Goal: Find specific page/section

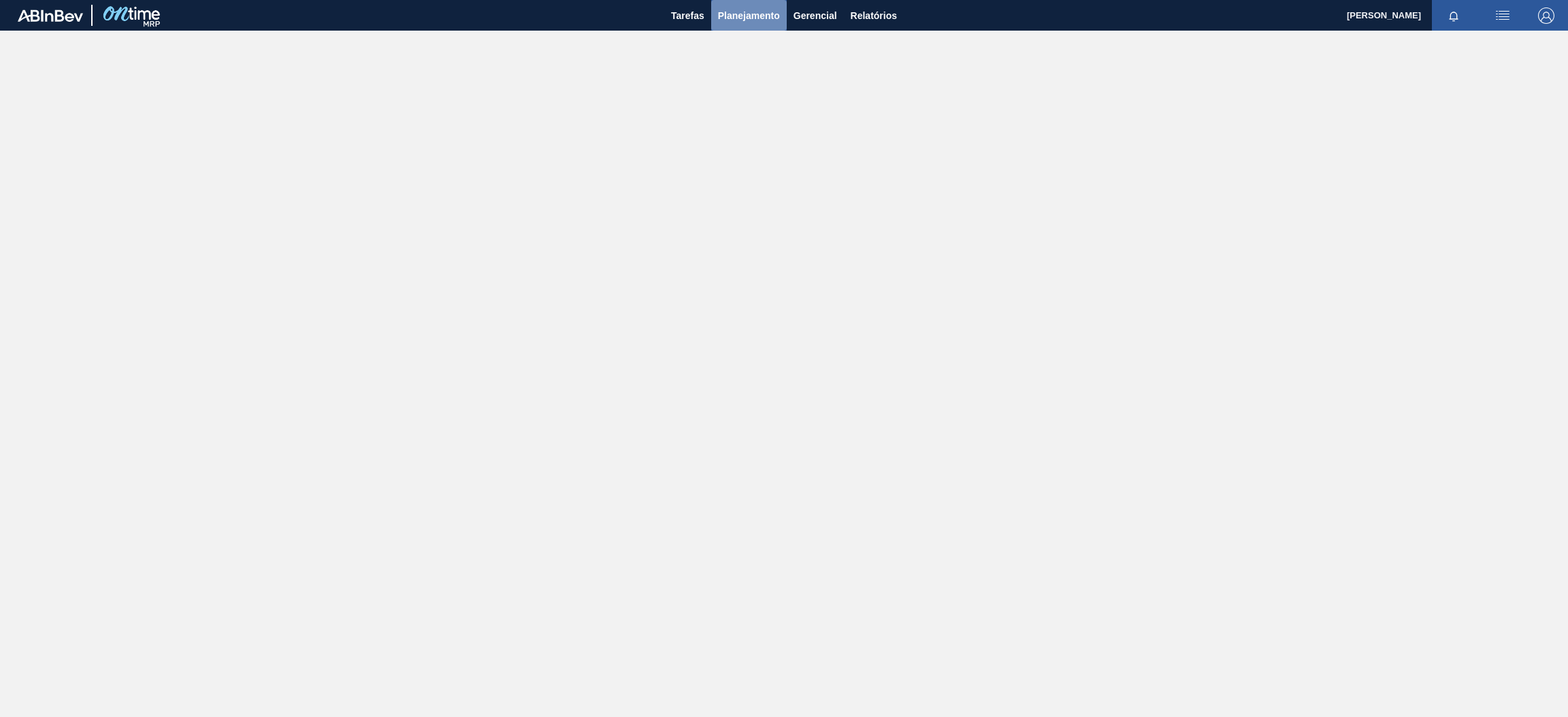
click at [754, 14] on span "Planejamento" at bounding box center [748, 16] width 62 height 17
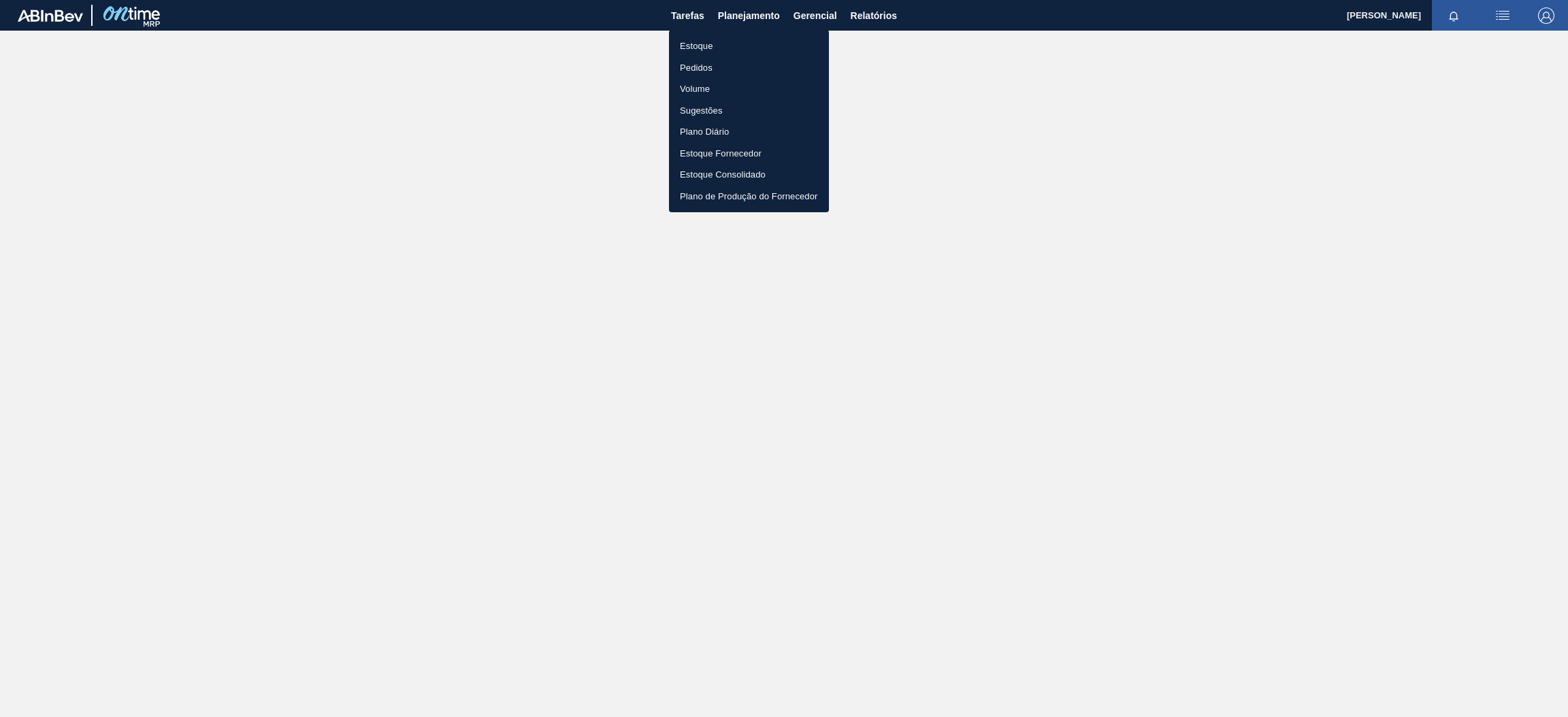
click at [730, 44] on li "Estoque" at bounding box center [748, 46] width 160 height 21
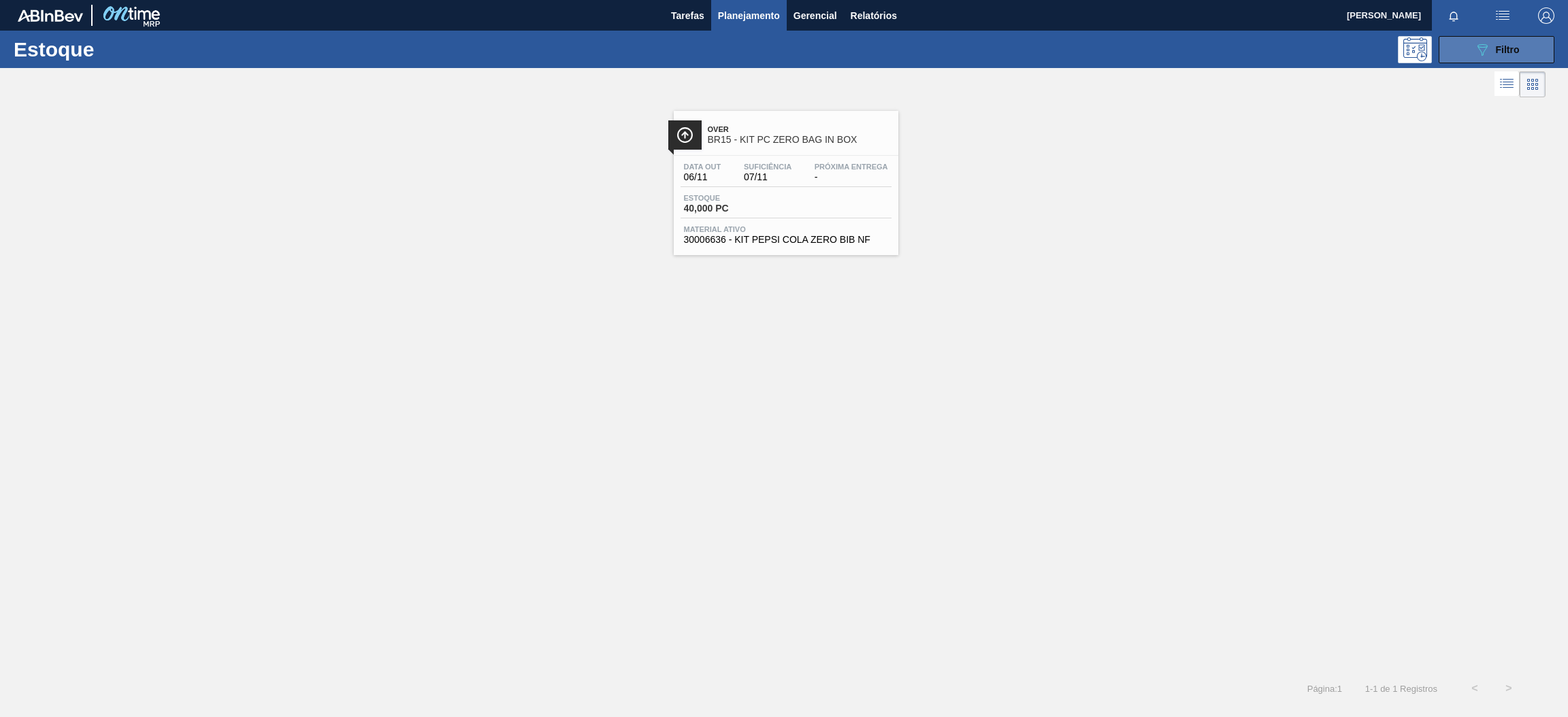
click at [1450, 52] on button "089F7B8B-B2A5-4AFE-B5C0-19BA573D28AC Filtro" at bounding box center [1496, 49] width 116 height 27
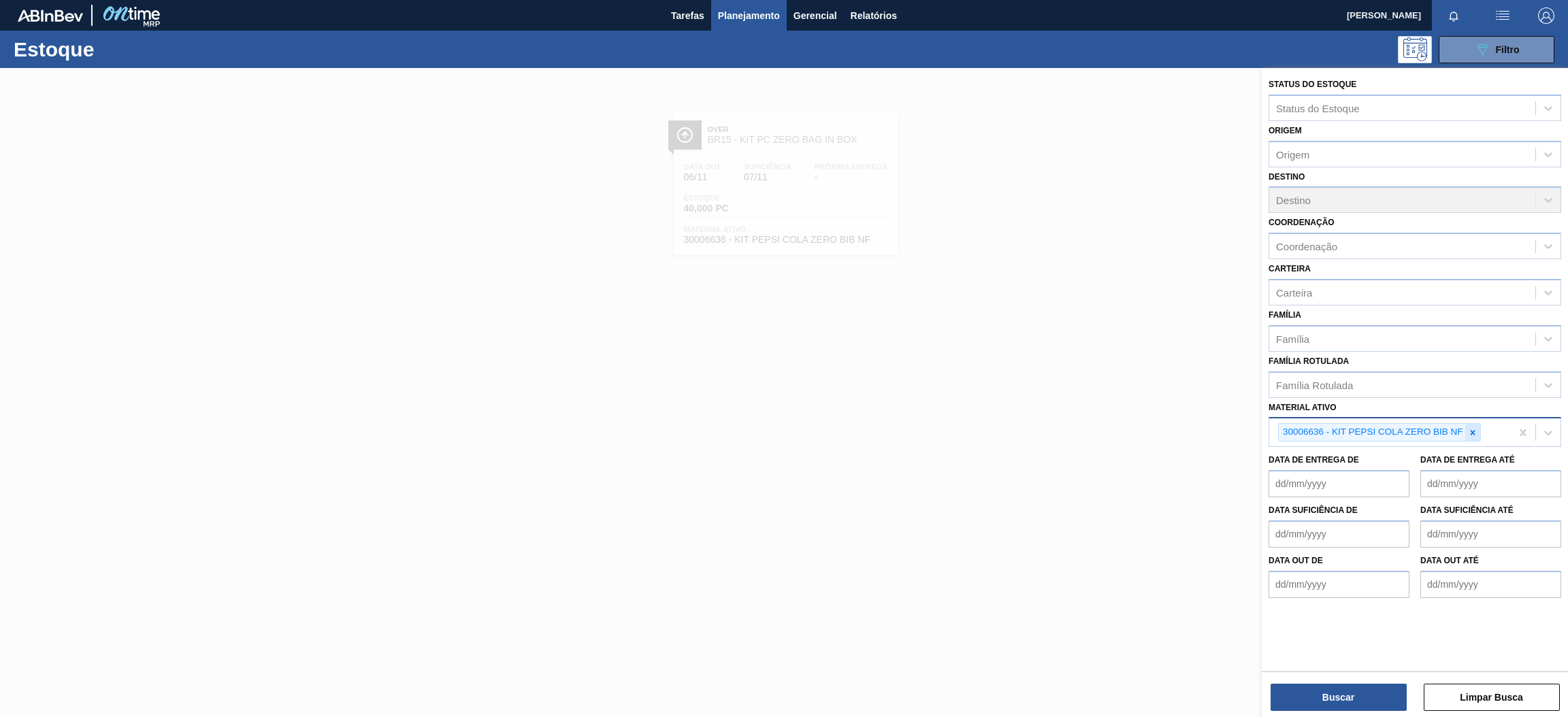
click at [1473, 432] on icon at bounding box center [1472, 433] width 10 height 10
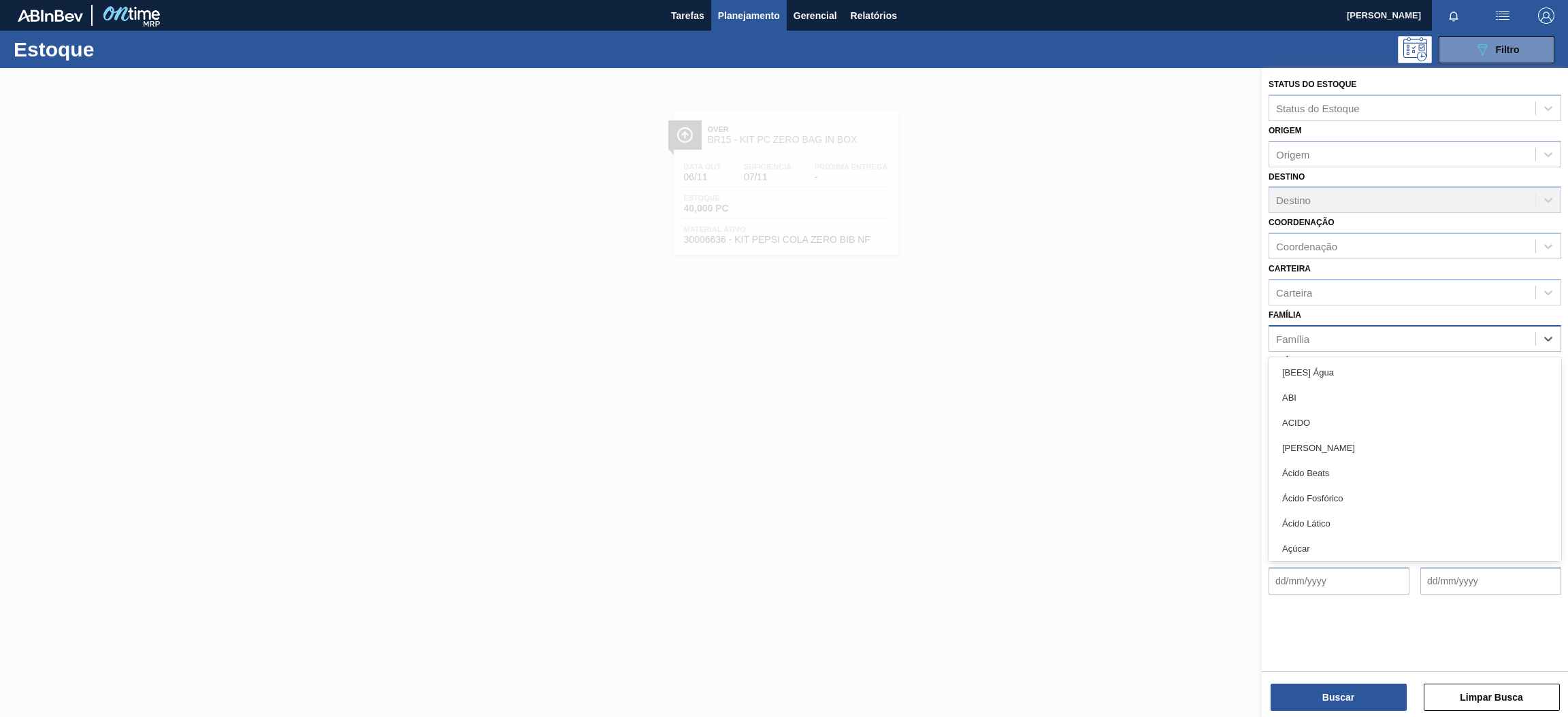
click at [1344, 329] on div "Família" at bounding box center [1402, 338] width 266 height 20
type input "lata"
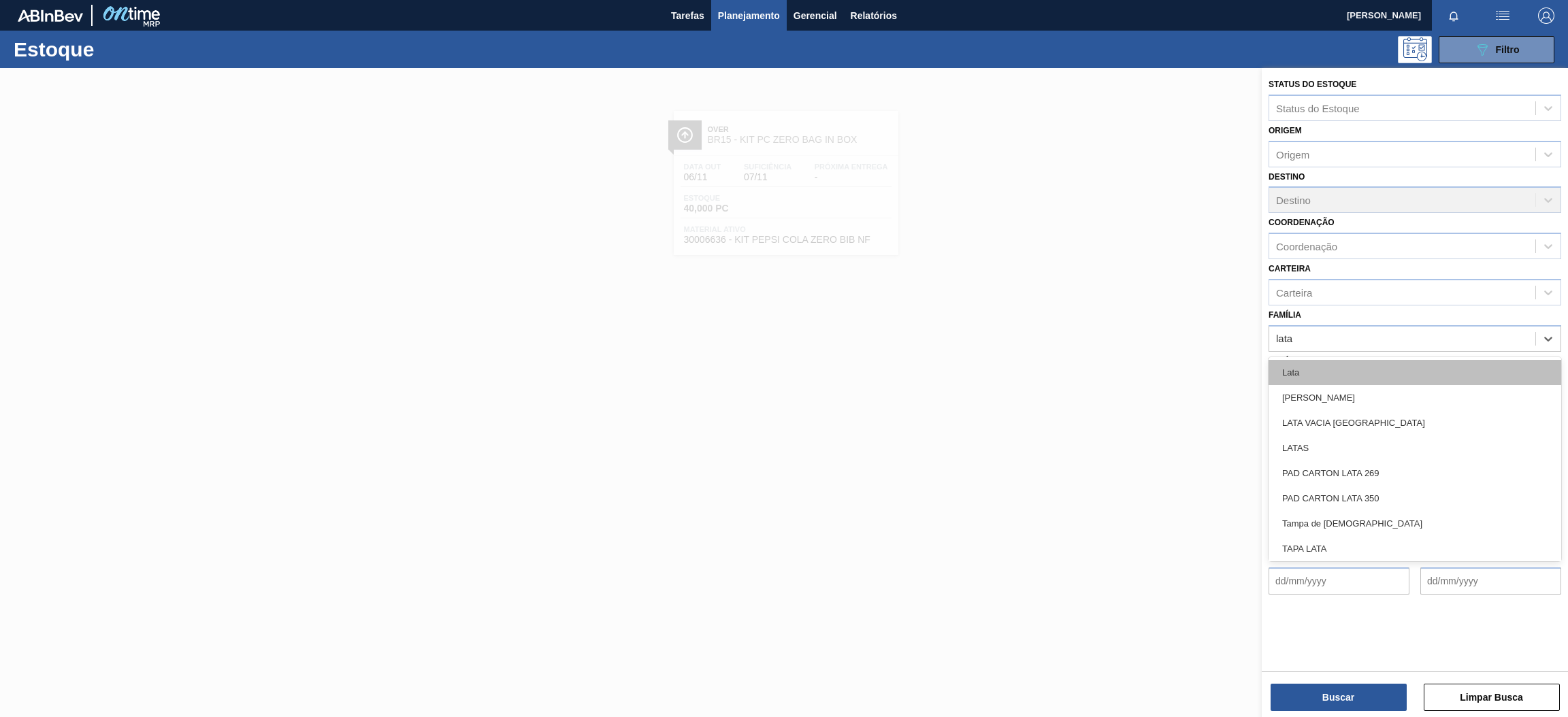
click at [1318, 374] on div "Lata" at bounding box center [1414, 372] width 293 height 25
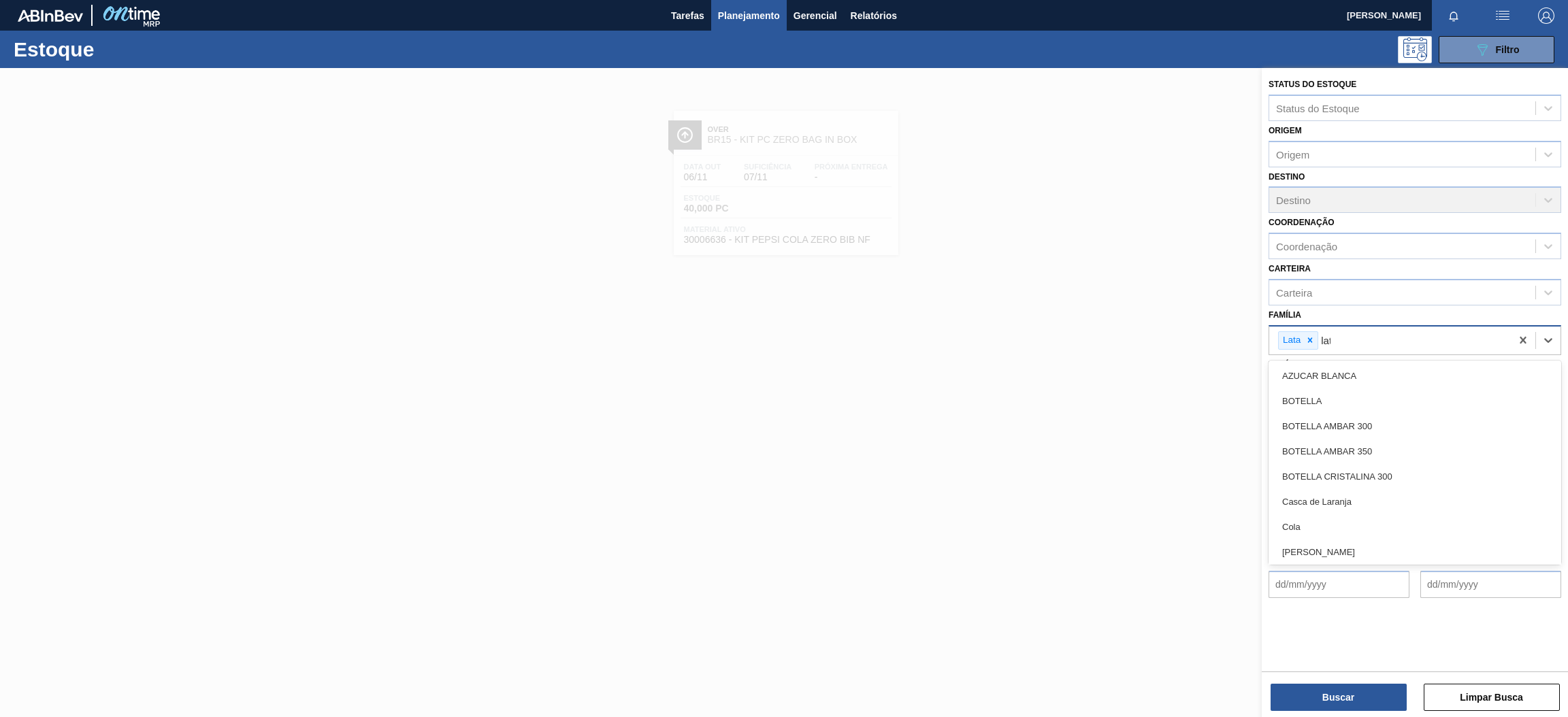
type input "lata"
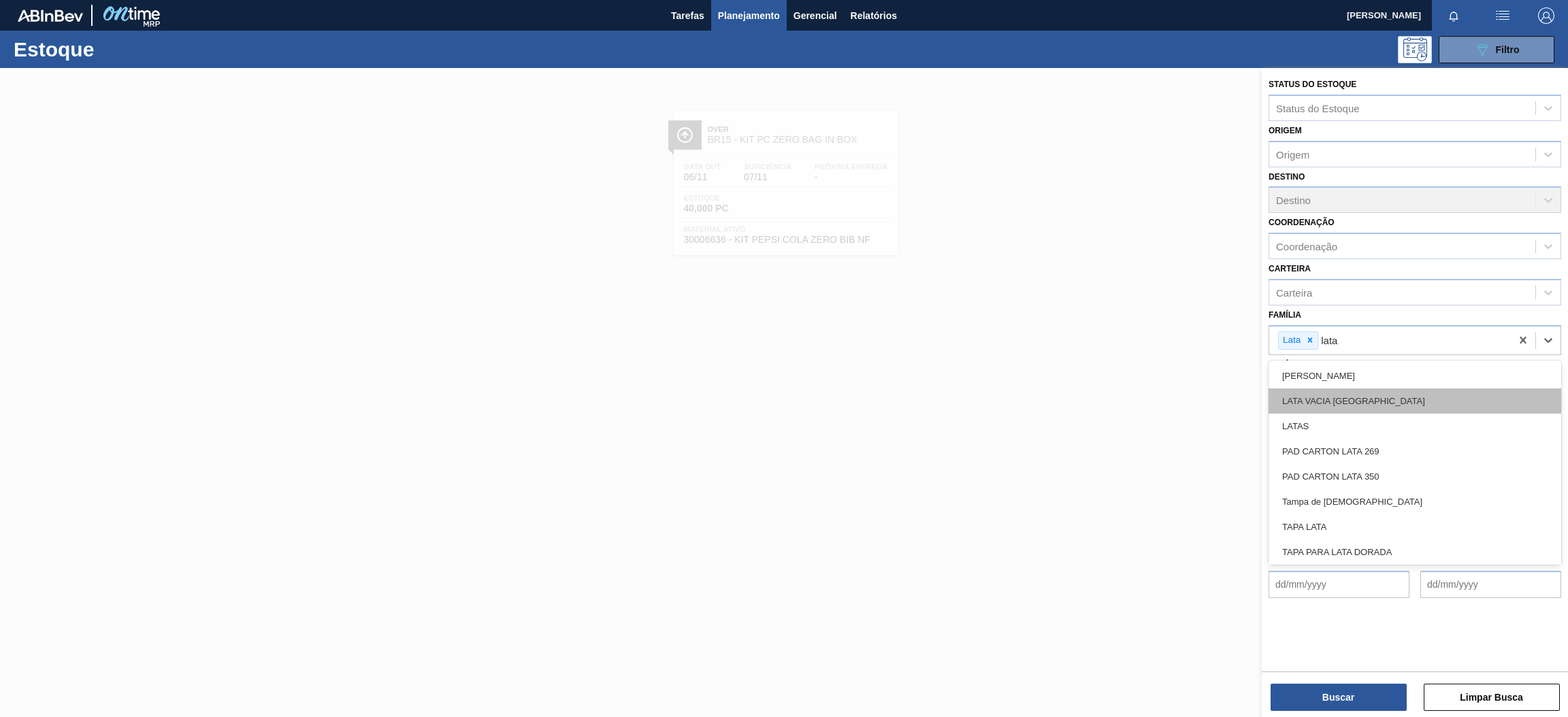
click at [1344, 399] on div "LATA VACIA [GEOGRAPHIC_DATA]" at bounding box center [1414, 401] width 293 height 25
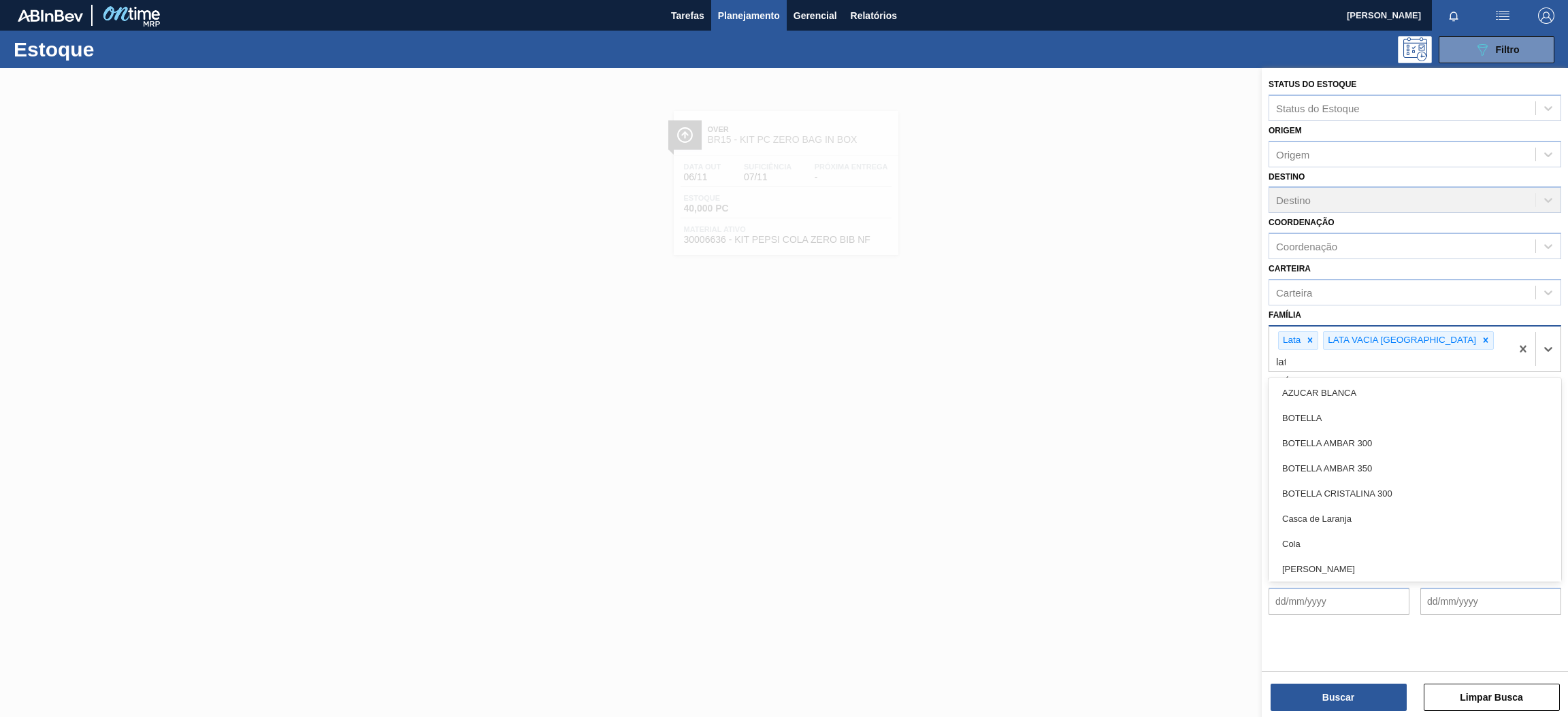
type input "lata"
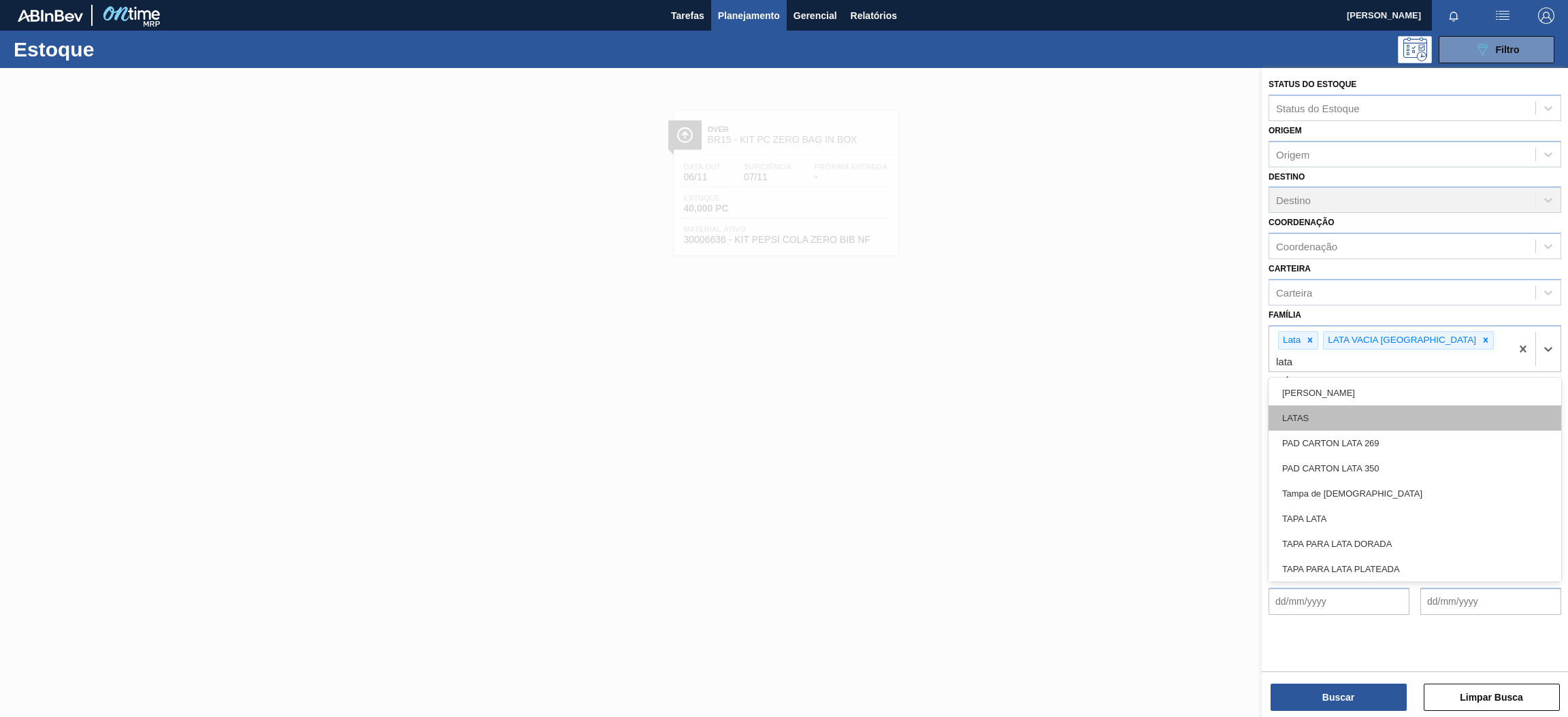
click at [1391, 406] on div "LATAS" at bounding box center [1414, 418] width 293 height 25
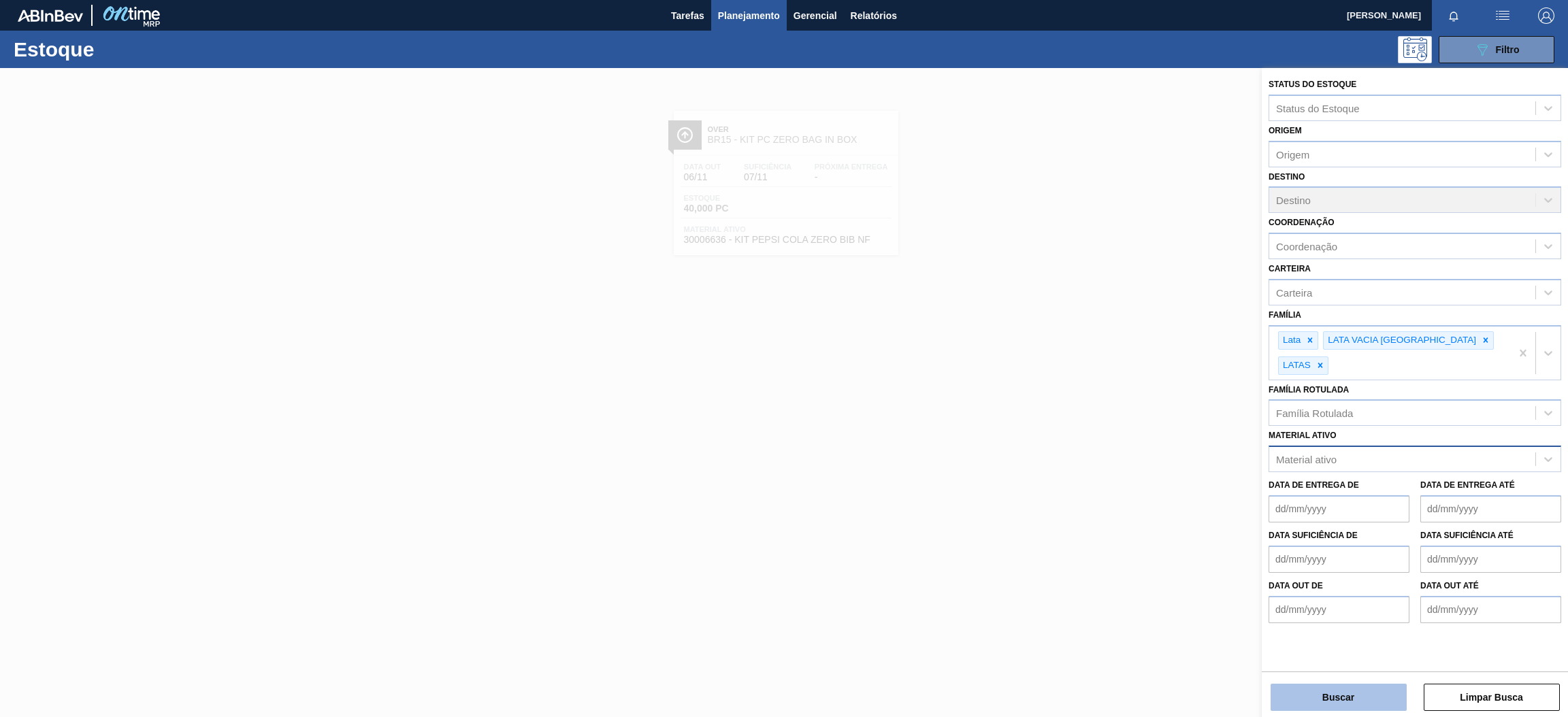
click at [1369, 696] on button "Buscar" at bounding box center [1338, 697] width 136 height 27
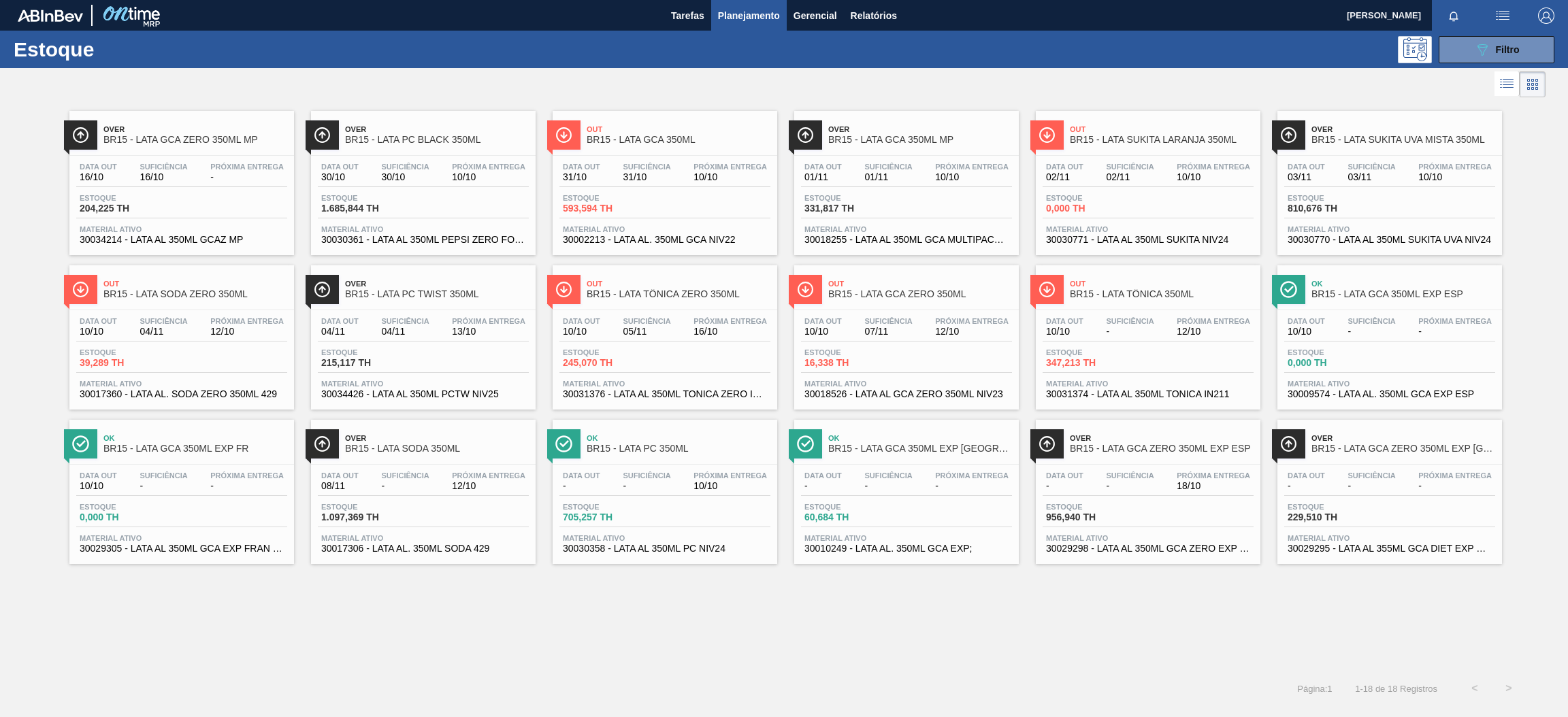
click at [690, 501] on div "Data out - Suficiência - Próxima Entrega 10/10 Estoque 705,257 TH Material ativ…" at bounding box center [665, 511] width 224 height 93
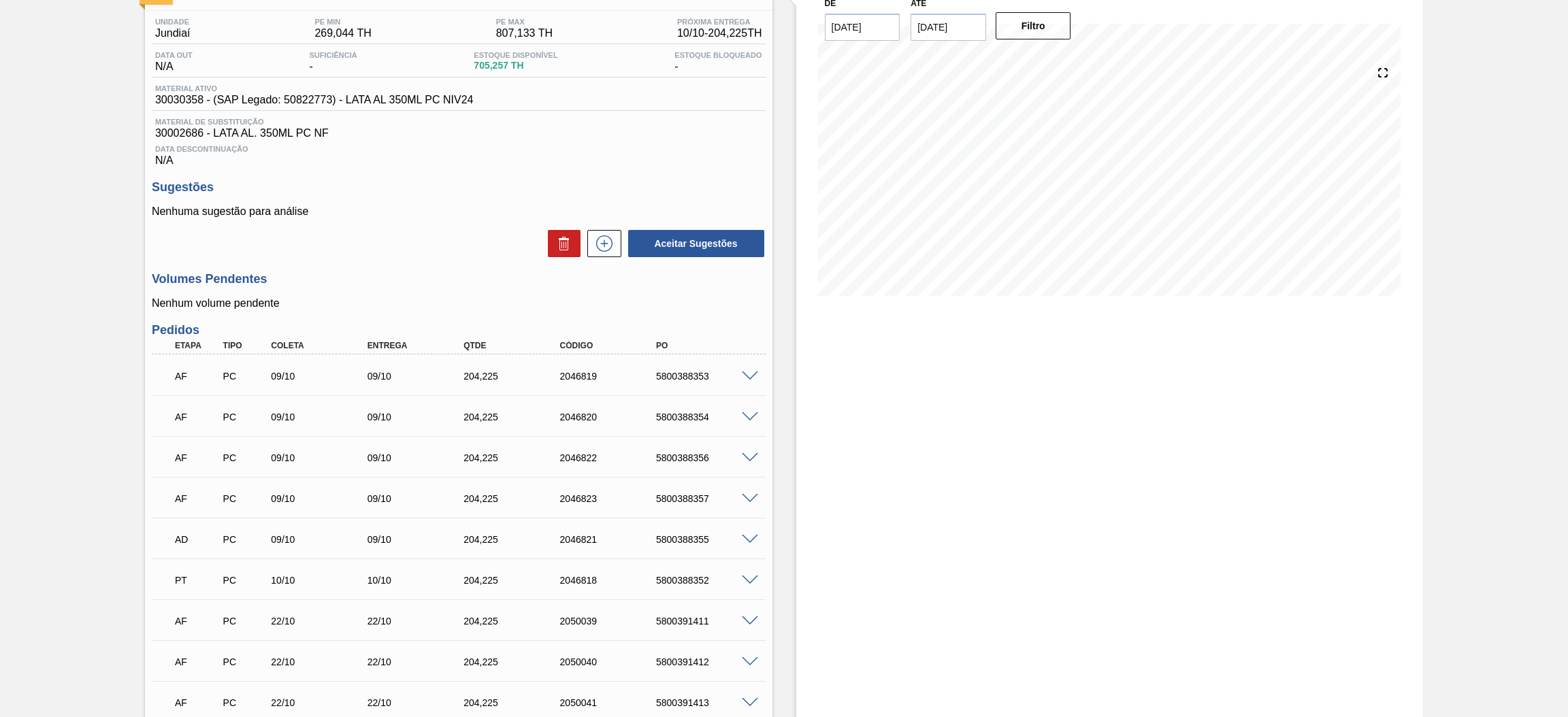
scroll to position [305, 0]
